Goal: Transaction & Acquisition: Purchase product/service

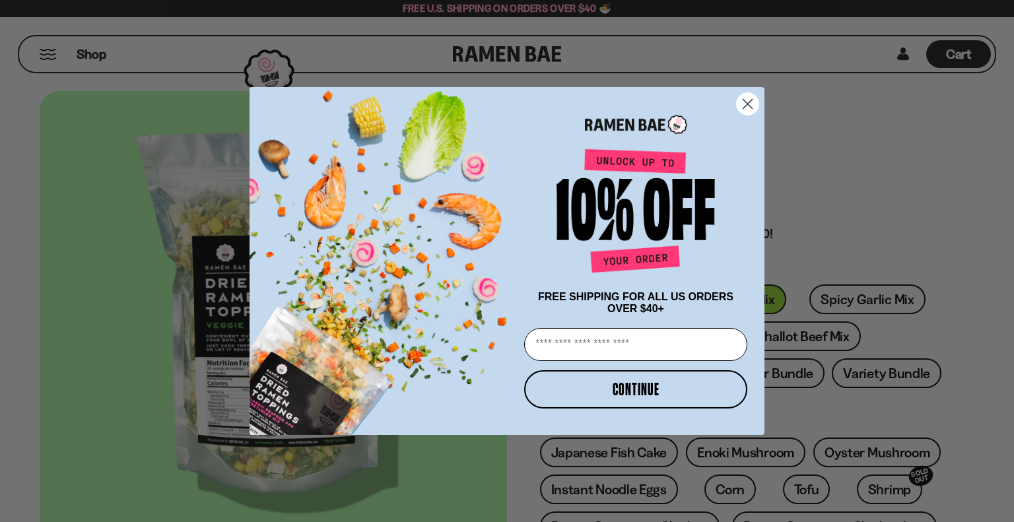
click at [750, 101] on circle "Close dialog" at bounding box center [747, 104] width 22 height 22
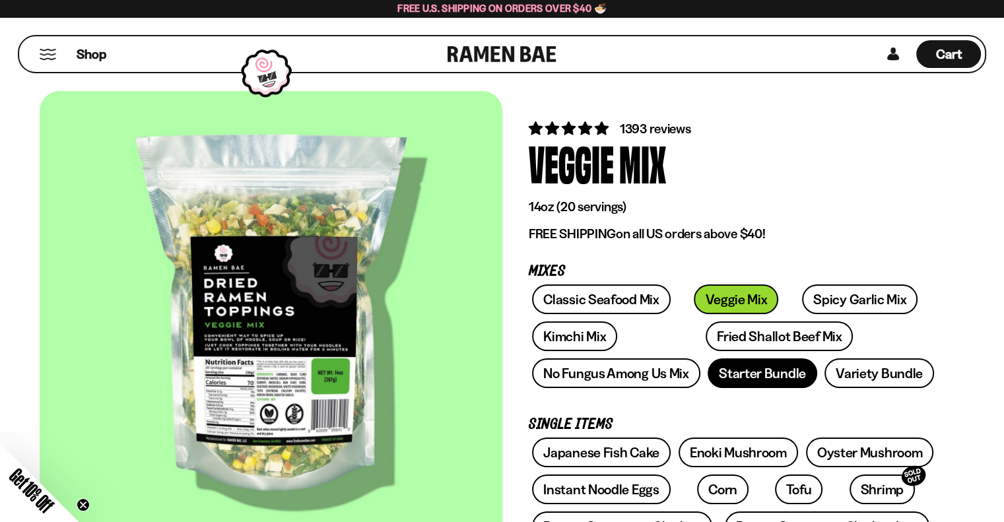
click at [792, 369] on link "Starter Bundle" at bounding box center [762, 373] width 110 height 30
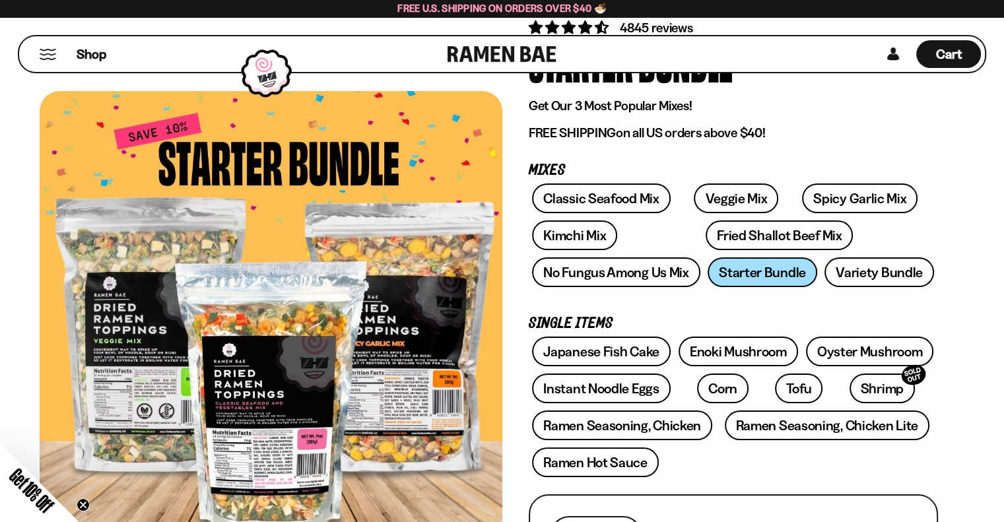
scroll to position [132, 0]
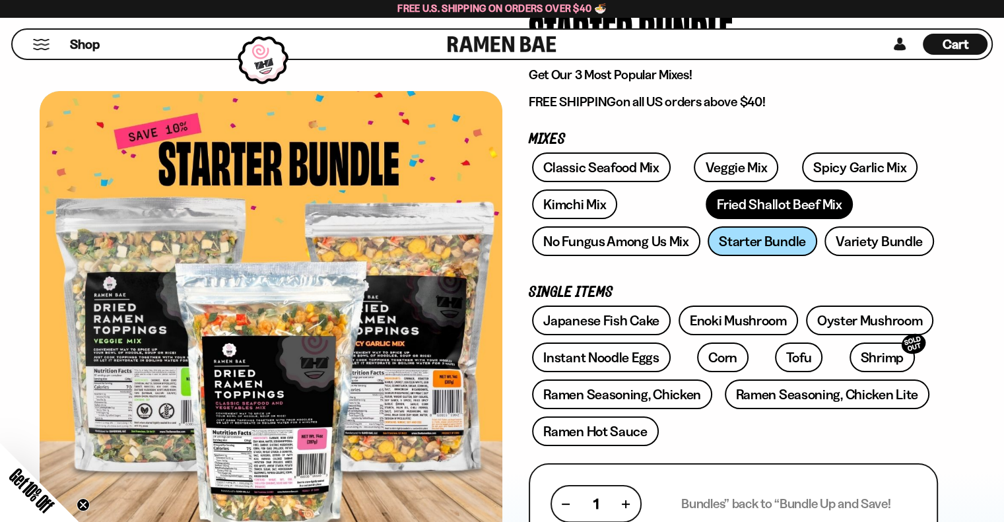
click at [705, 208] on link "Fried Shallot Beef Mix" at bounding box center [778, 204] width 147 height 30
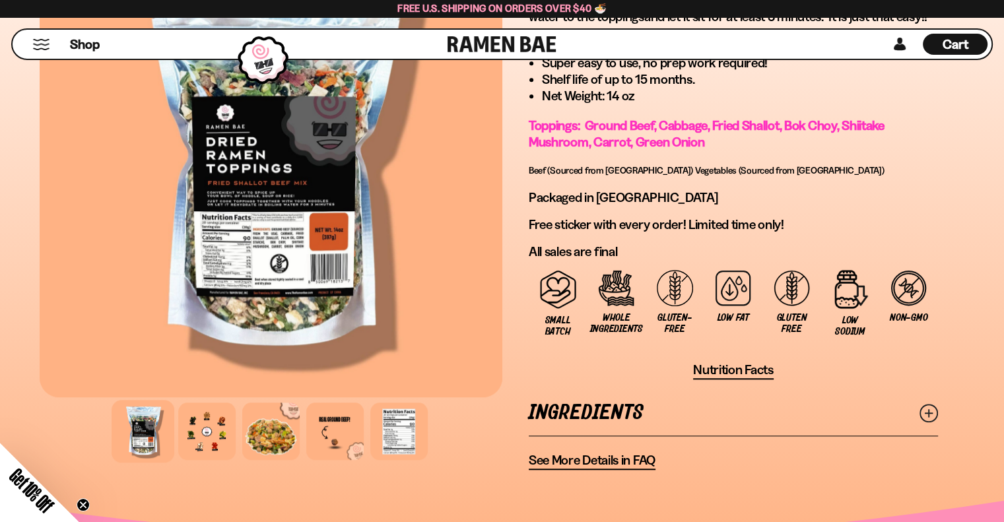
scroll to position [990, 0]
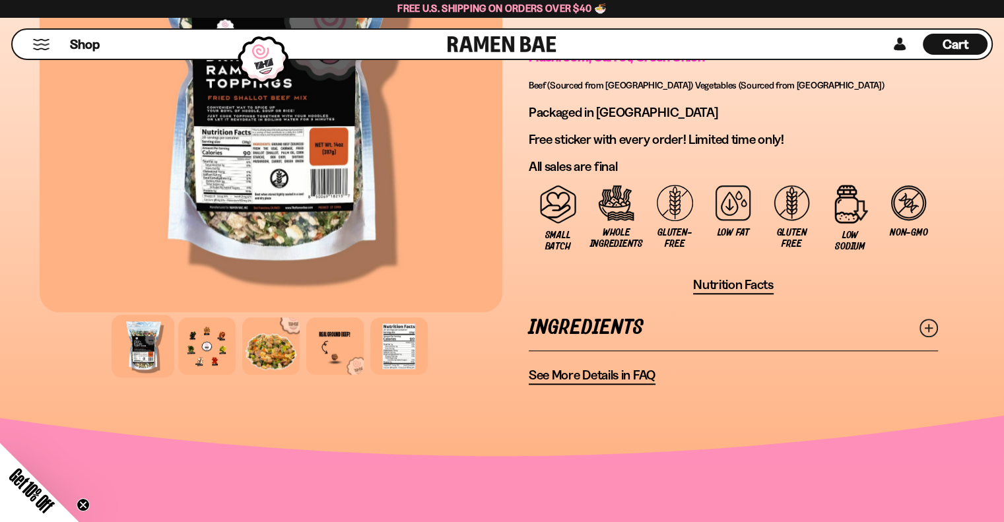
click at [929, 319] on icon at bounding box center [928, 328] width 18 height 18
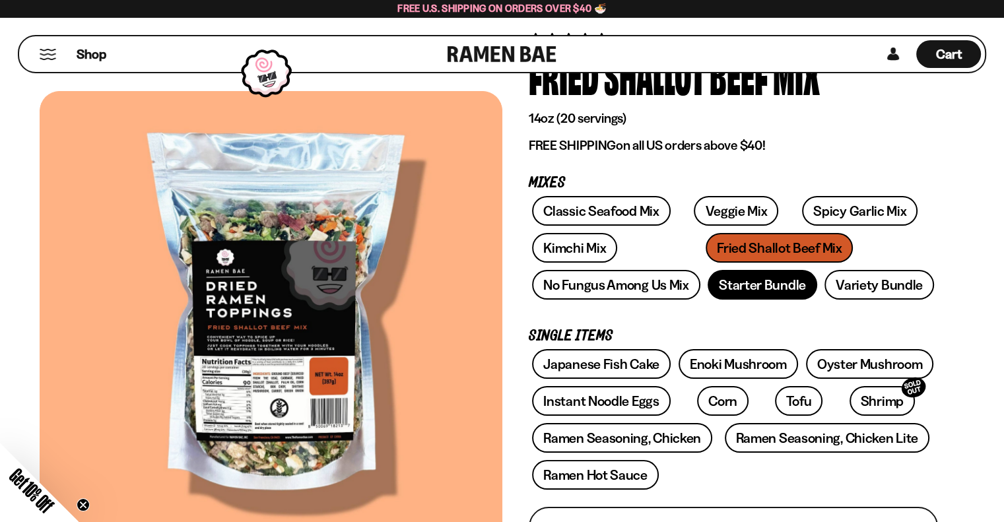
scroll to position [66, 0]
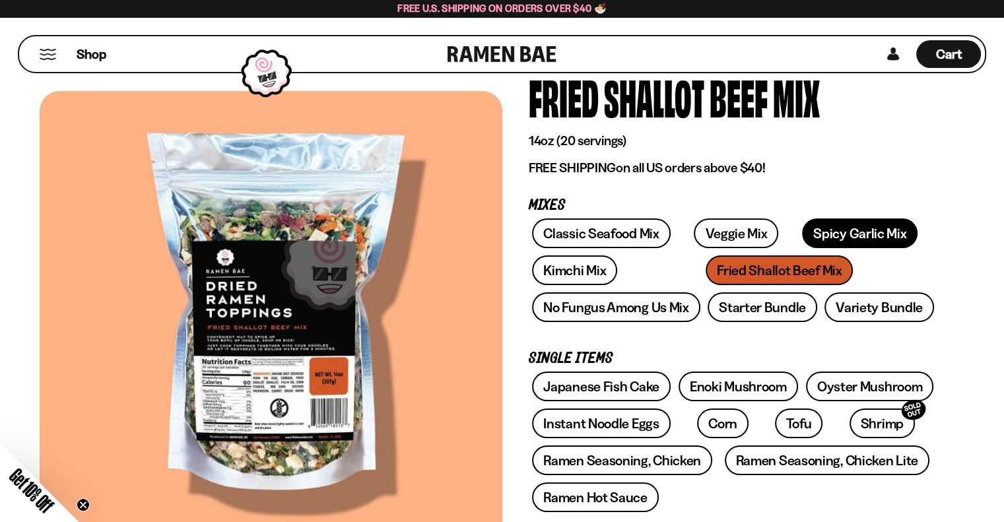
click at [802, 230] on link "Spicy Garlic Mix" at bounding box center [859, 233] width 115 height 30
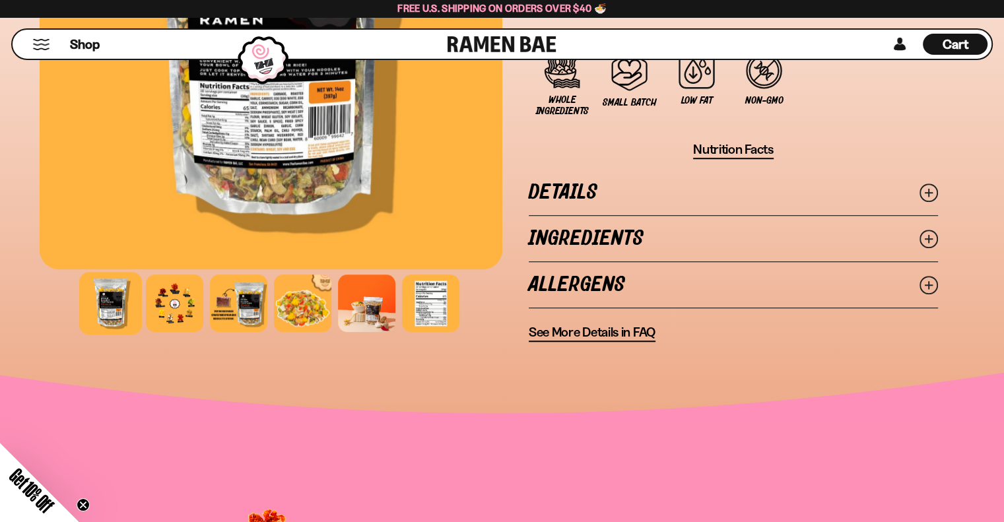
scroll to position [1056, 0]
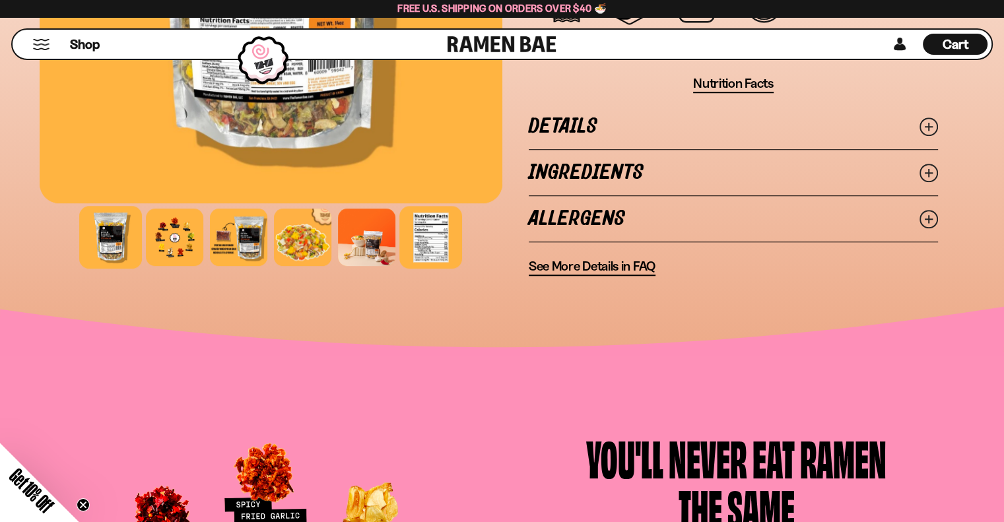
click at [422, 229] on div at bounding box center [430, 237] width 63 height 63
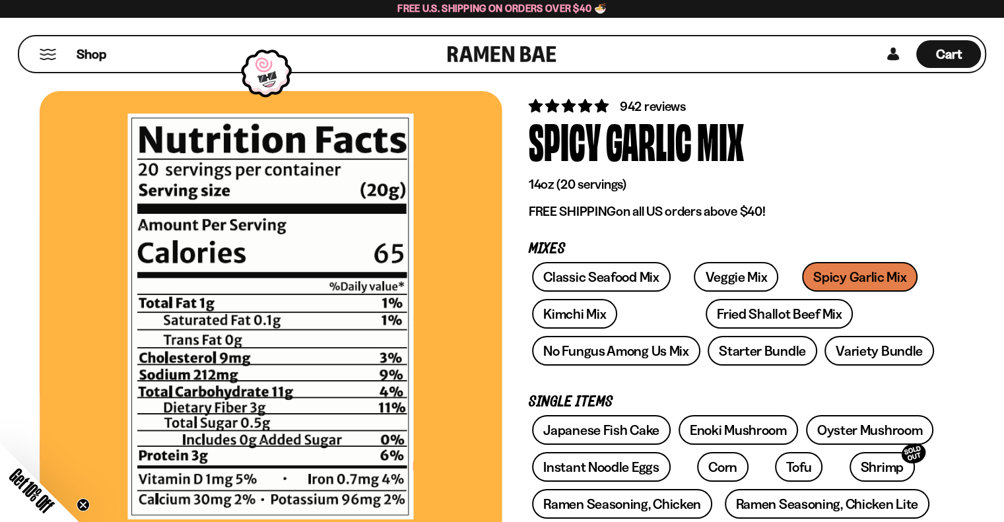
scroll to position [0, 0]
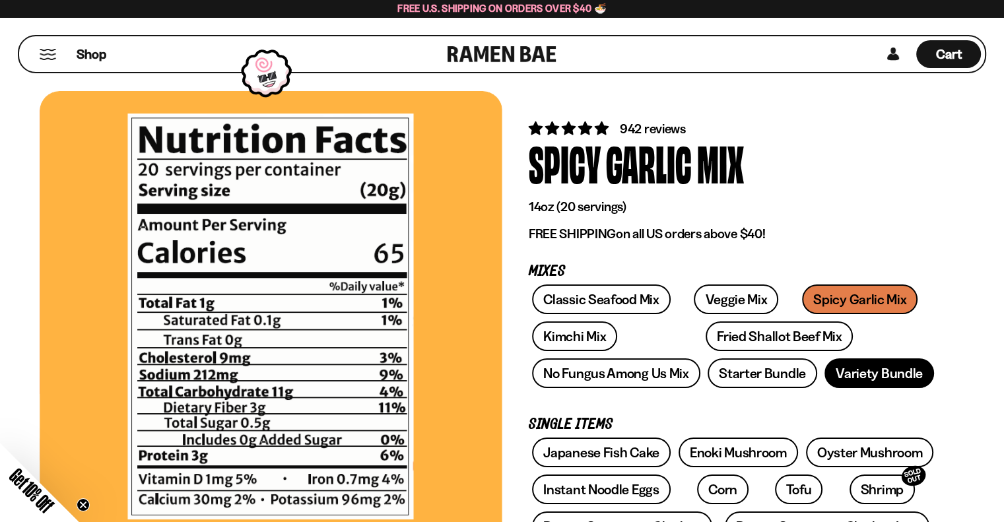
click at [845, 366] on link "Variety Bundle" at bounding box center [879, 373] width 110 height 30
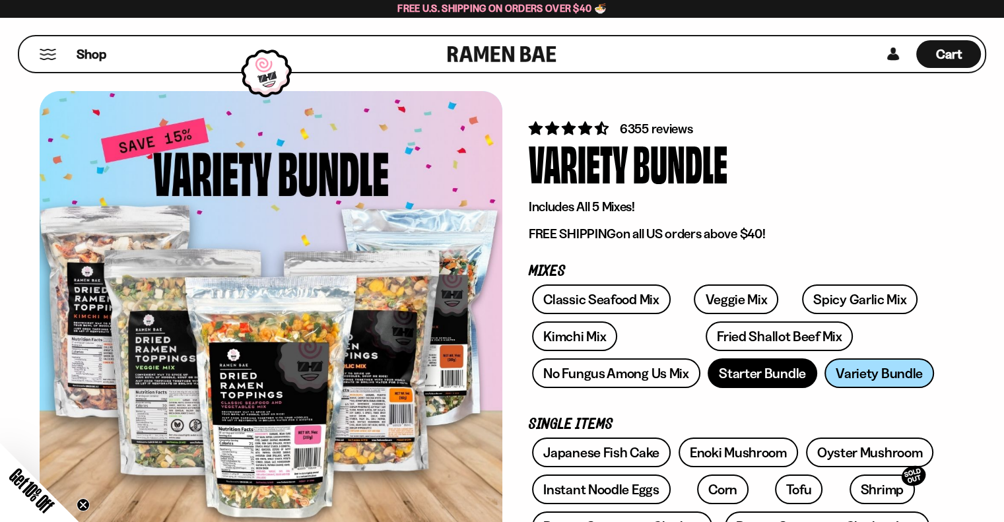
click at [749, 369] on link "Starter Bundle" at bounding box center [762, 373] width 110 height 30
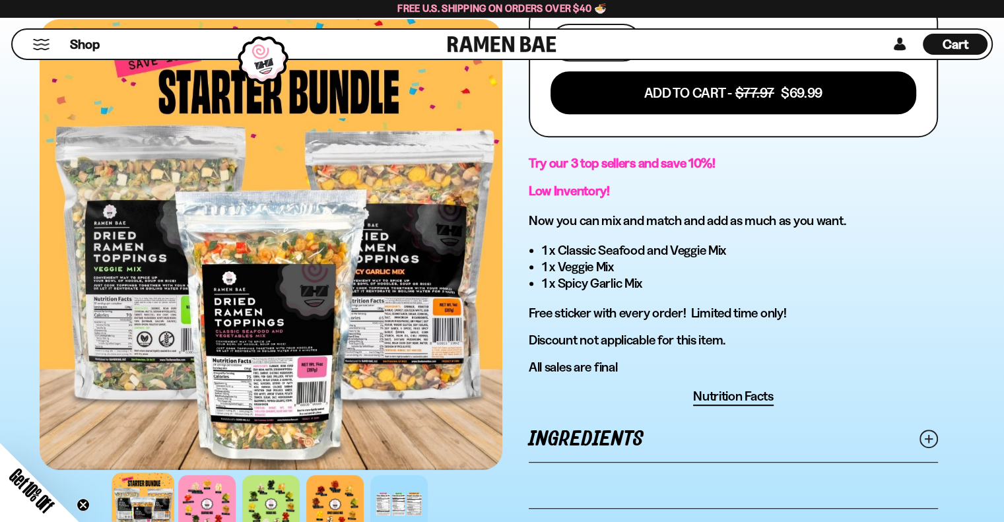
scroll to position [594, 0]
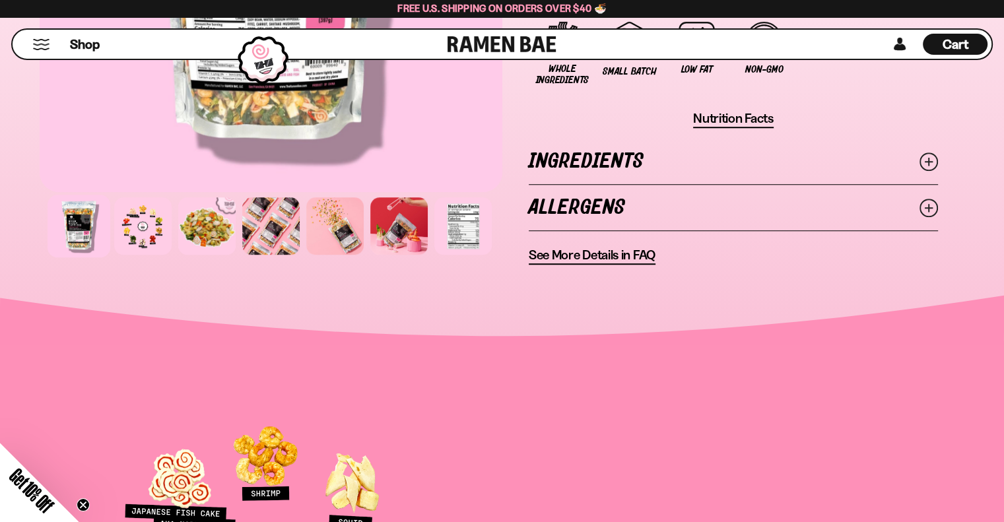
scroll to position [1056, 0]
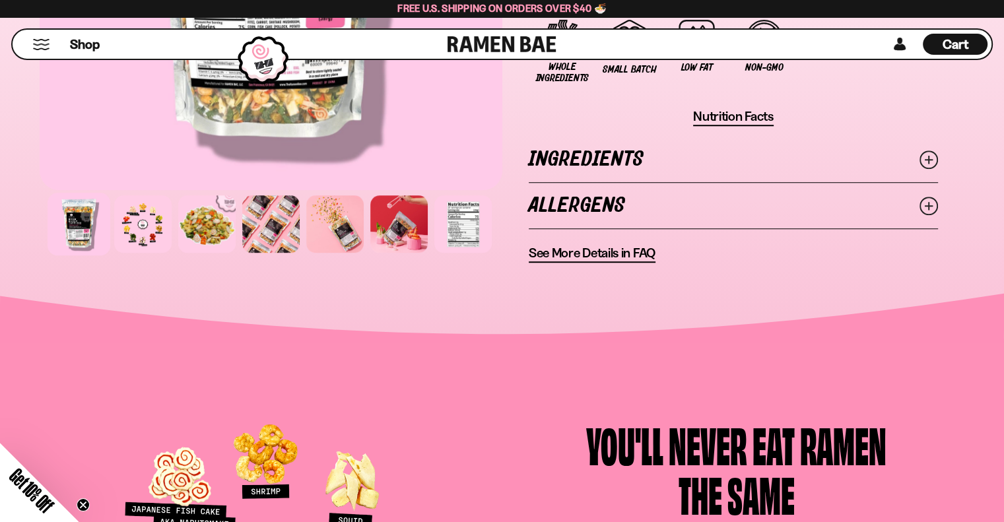
click at [586, 168] on link "Ingredients" at bounding box center [733, 160] width 409 height 46
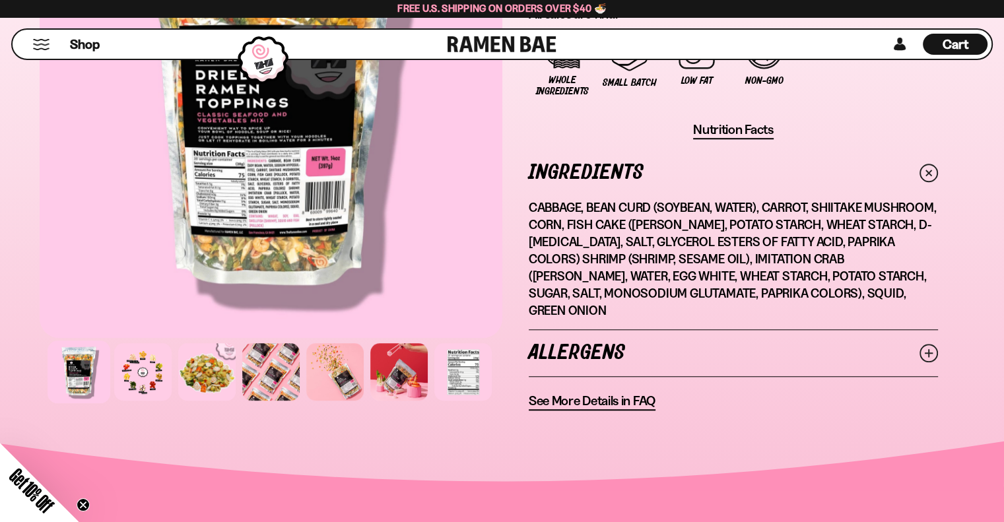
scroll to position [858, 0]
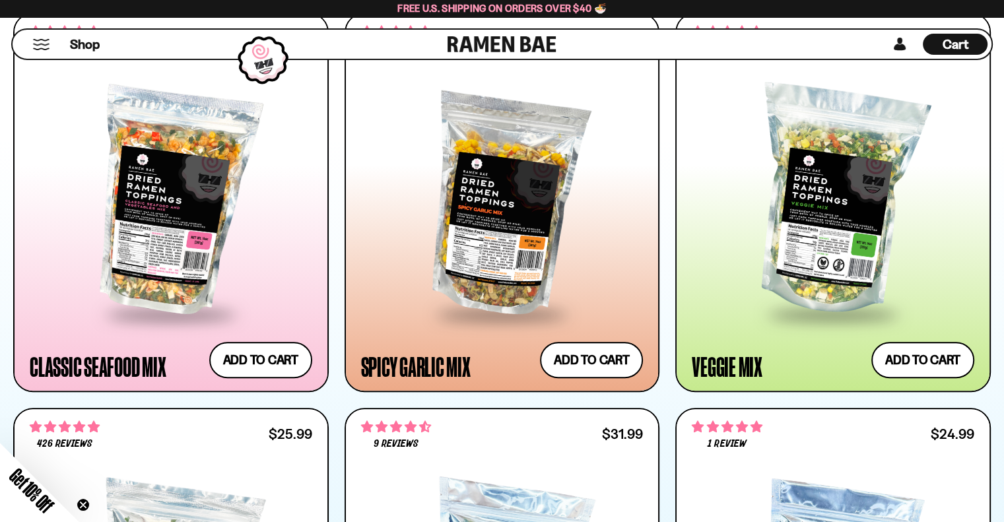
scroll to position [726, 0]
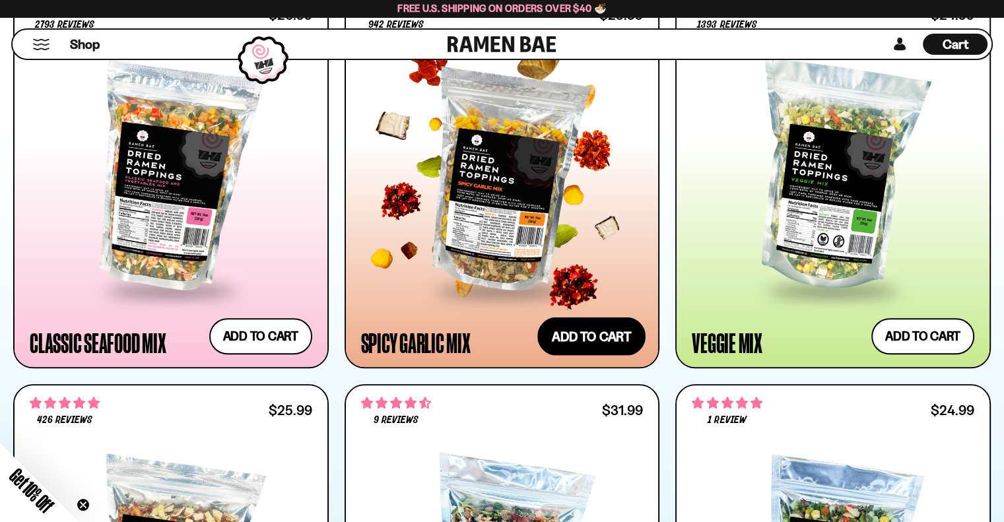
click at [623, 339] on button "Add to cart Add — Regular price $25.99 Regular price Sale price $25.99 Unit pri…" at bounding box center [591, 336] width 108 height 38
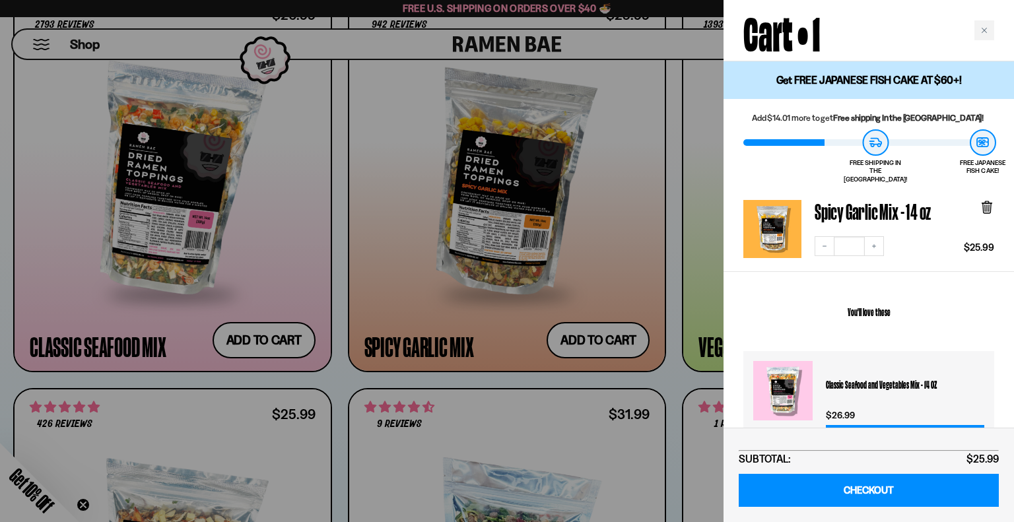
click at [629, 79] on div at bounding box center [507, 261] width 1014 height 522
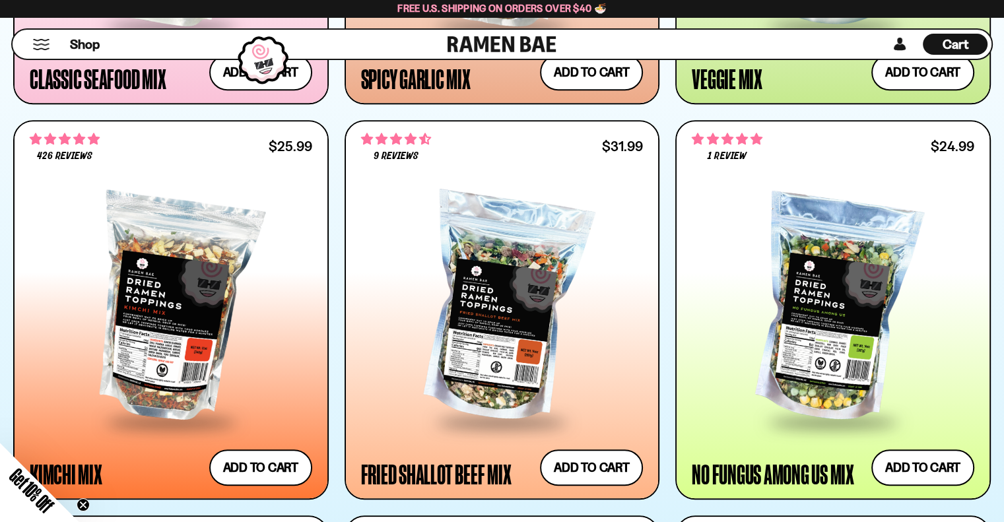
scroll to position [1122, 0]
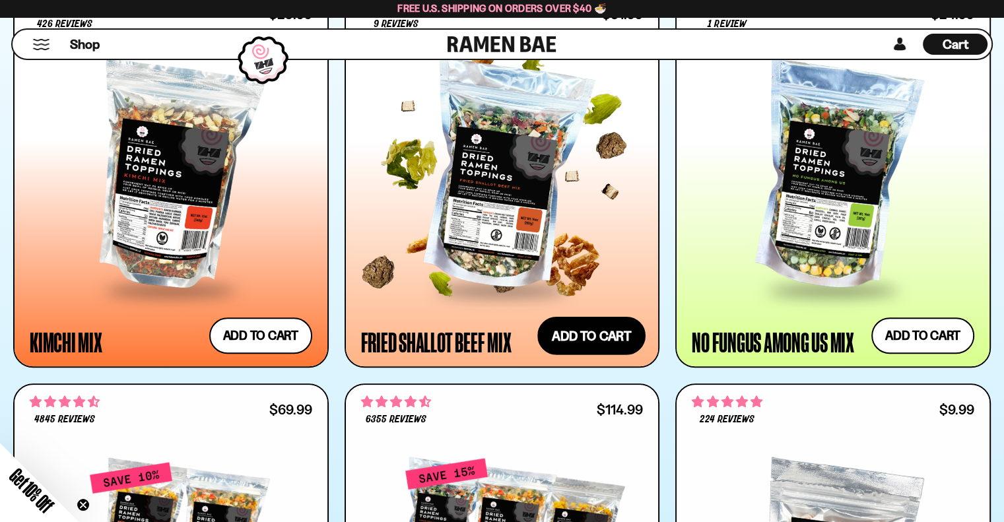
click at [610, 342] on button "Add to cart Add — Regular price $31.99 Regular price Sale price $31.99 Unit pri…" at bounding box center [591, 335] width 108 height 38
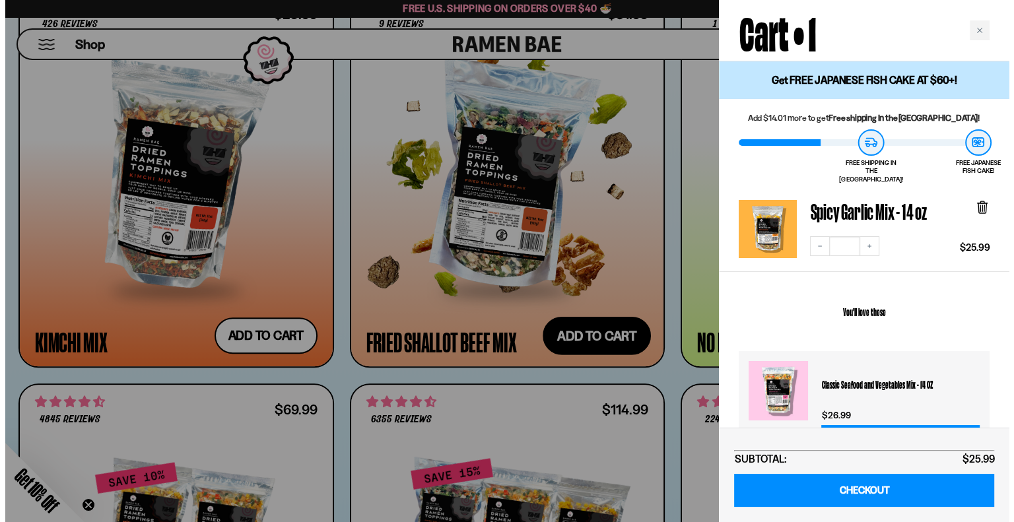
scroll to position [1126, 0]
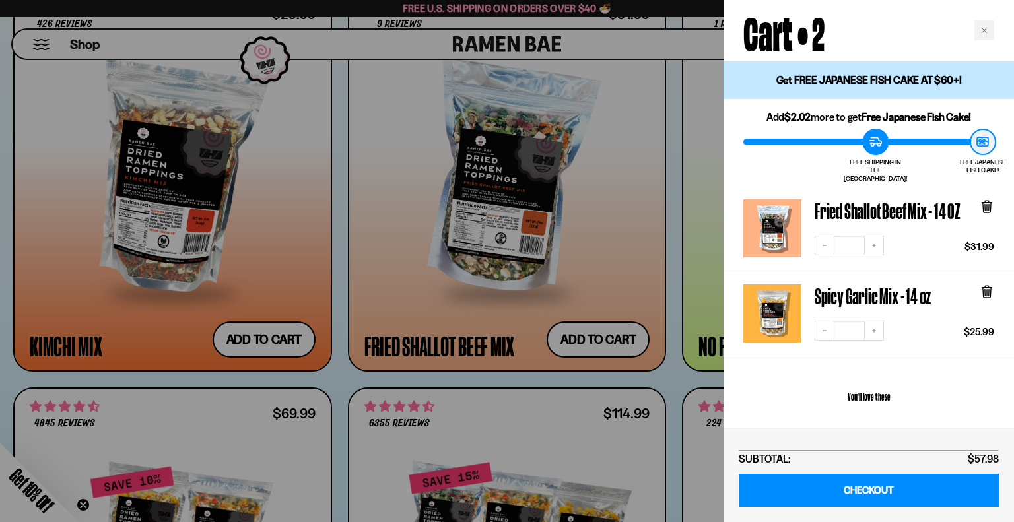
click at [612, 263] on div at bounding box center [507, 261] width 1014 height 522
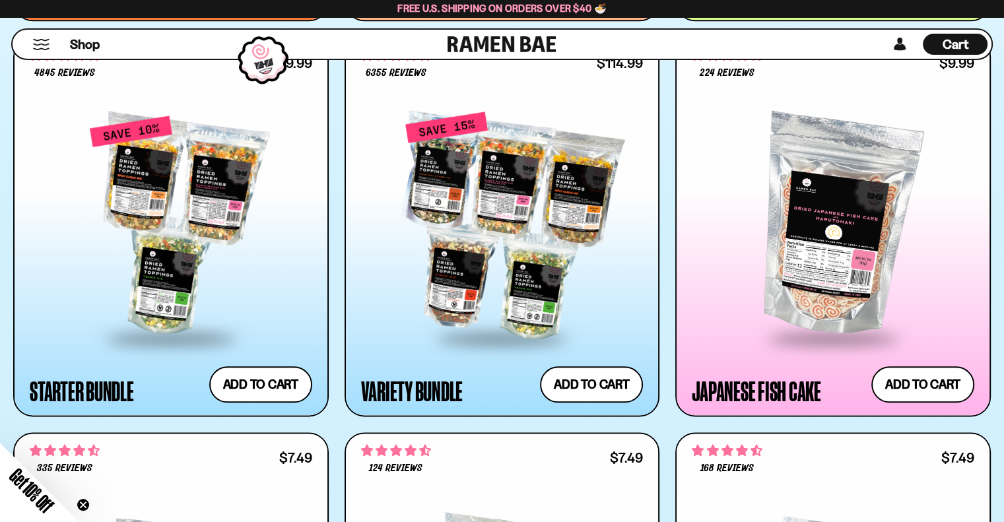
scroll to position [1518, 0]
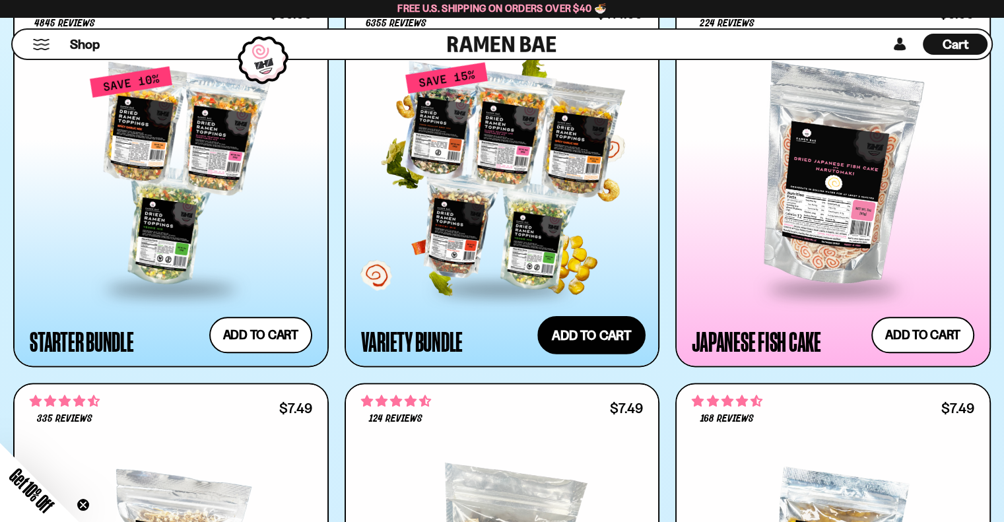
click at [604, 331] on button "Add to cart Add — Regular price $114.99 Regular price $135.95 USD Sale price $1…" at bounding box center [591, 334] width 108 height 38
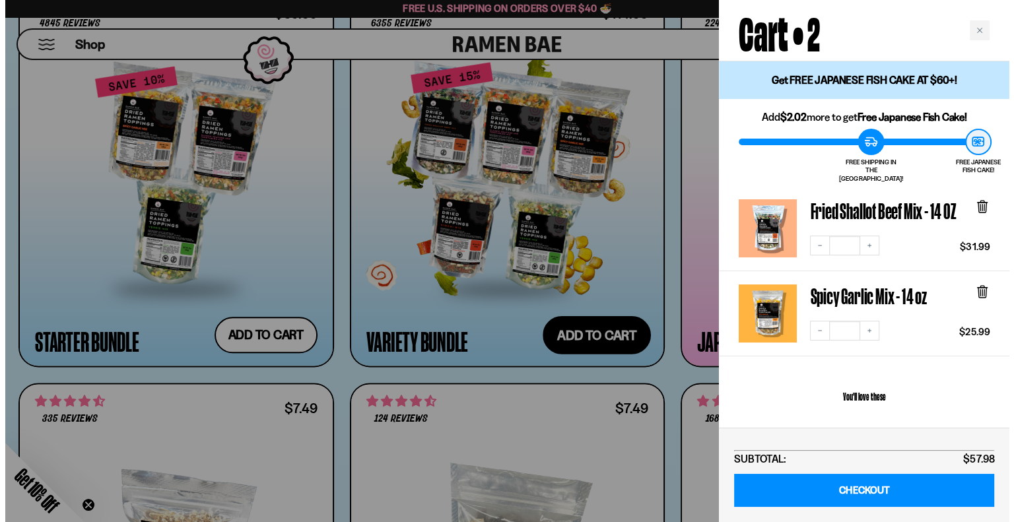
scroll to position [1526, 0]
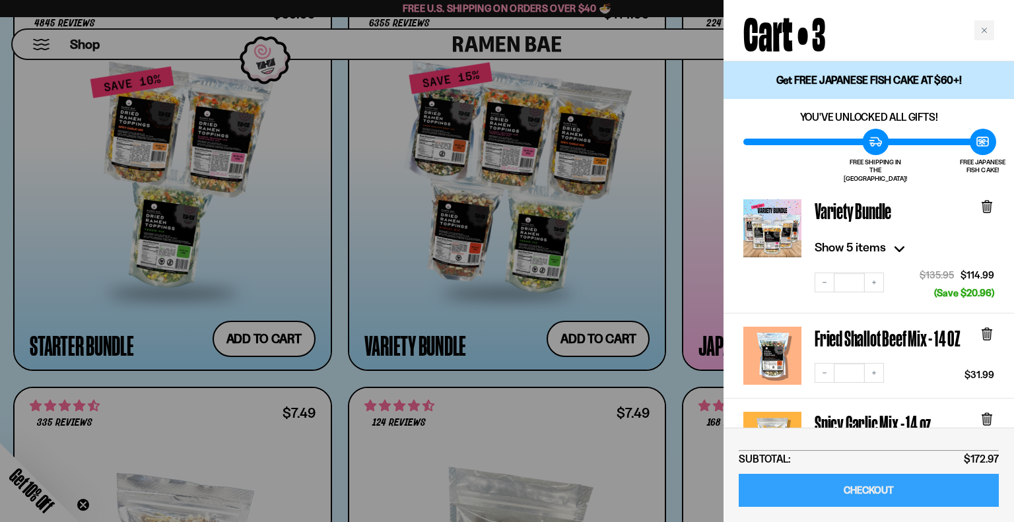
click at [868, 493] on link "CHECKOUT" at bounding box center [868, 491] width 260 height 34
